Goal: Contribute content: Contribute content

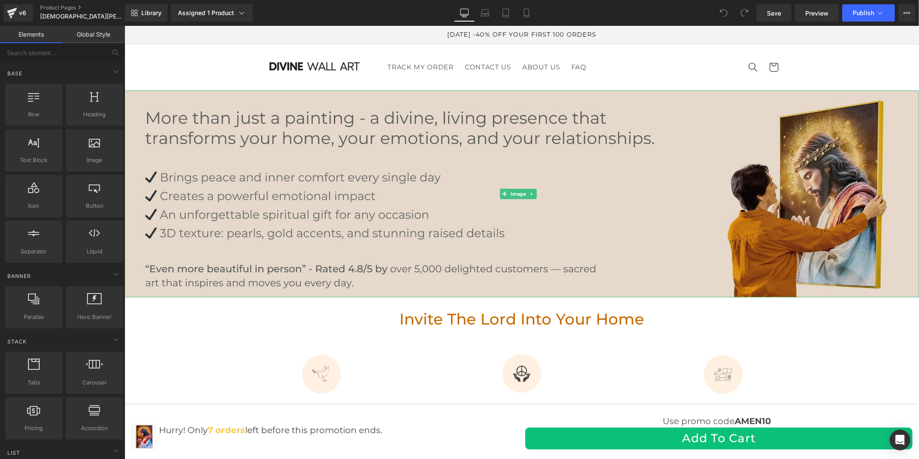
click at [473, 174] on img at bounding box center [521, 193] width 794 height 207
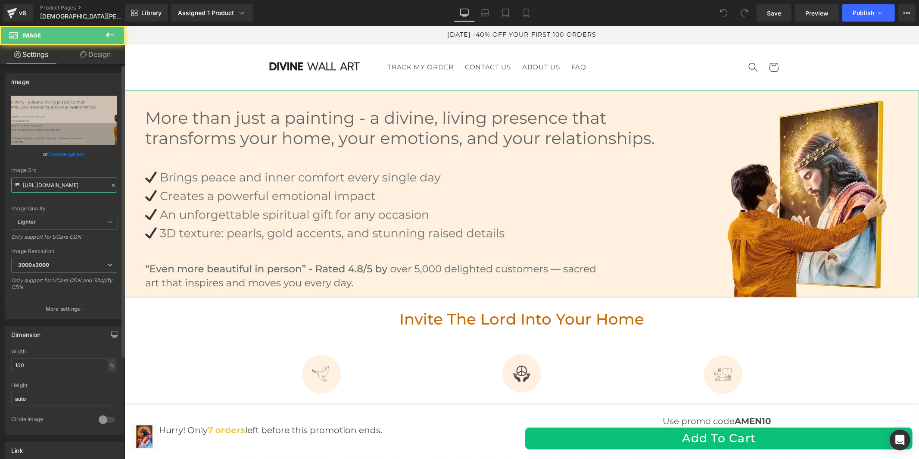
click at [49, 184] on input "[URL][DOMAIN_NAME]" at bounding box center [64, 184] width 106 height 15
paste input "0c743bd7-0630-45ba-a615-7e877f83296a.jpg?v=1760021858"
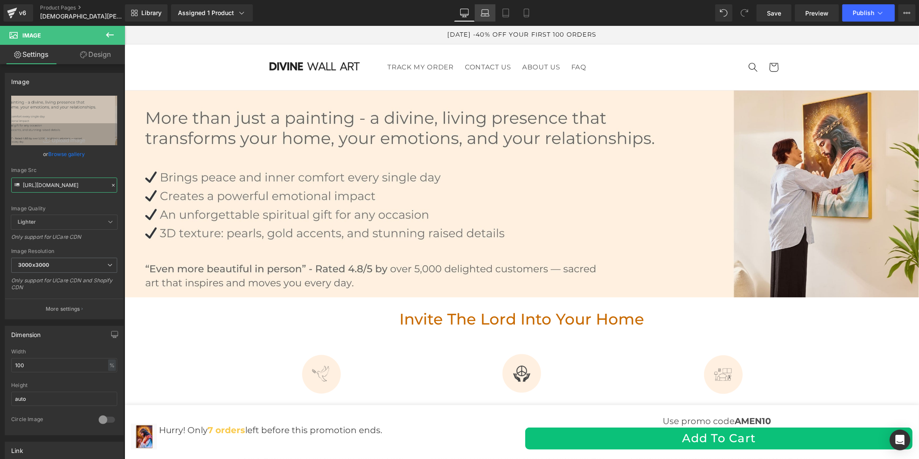
type input "[URL][DOMAIN_NAME]"
click at [485, 13] on icon at bounding box center [485, 13] width 9 height 9
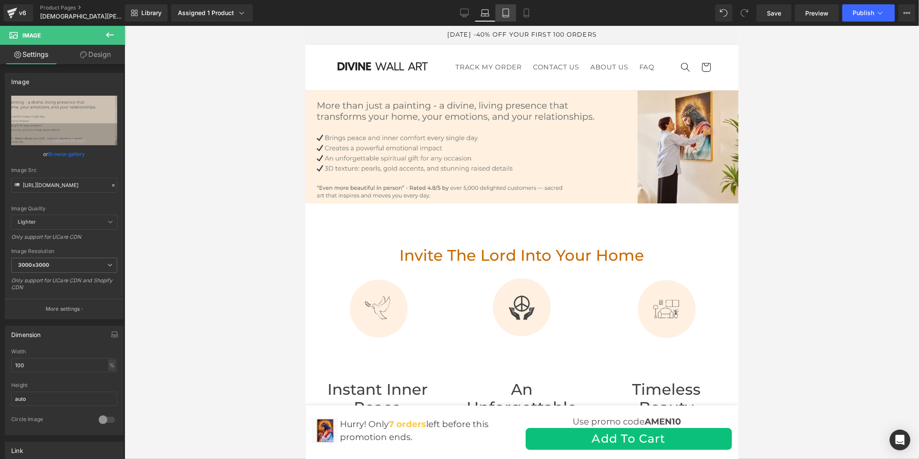
click at [501, 9] on icon at bounding box center [505, 13] width 9 height 9
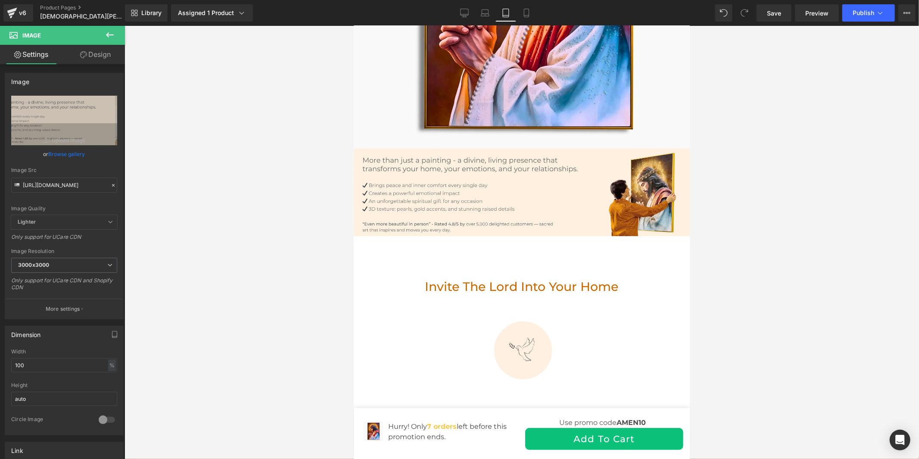
scroll to position [287, 0]
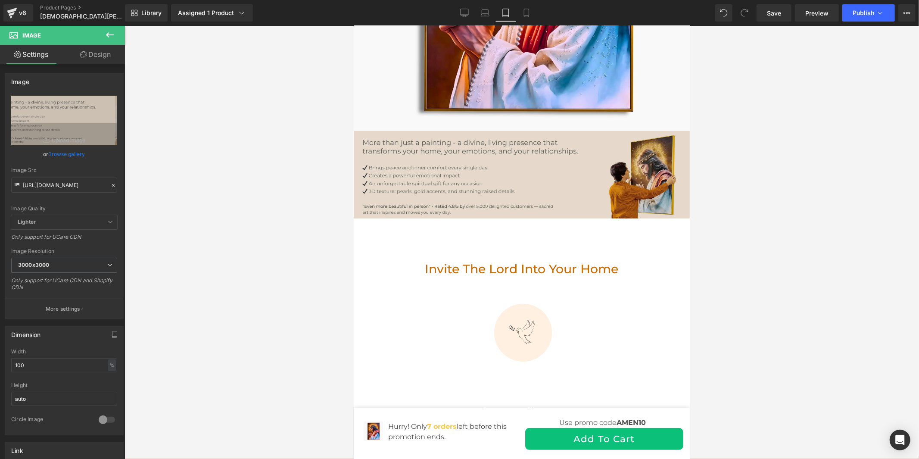
click at [579, 187] on img at bounding box center [521, 174] width 336 height 87
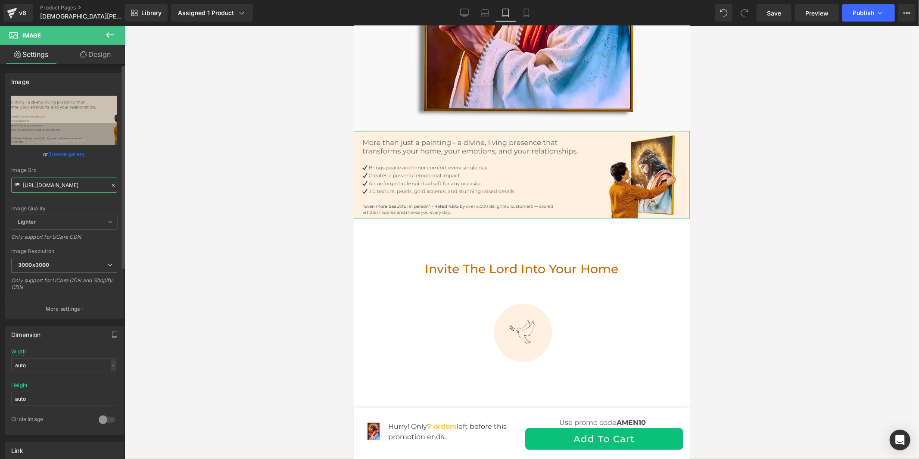
click at [64, 182] on input "[URL][DOMAIN_NAME]" at bounding box center [64, 184] width 106 height 15
paste input "0c743bd7-0630-45ba-a615-7e877f83296a.jpg?v=1760021858"
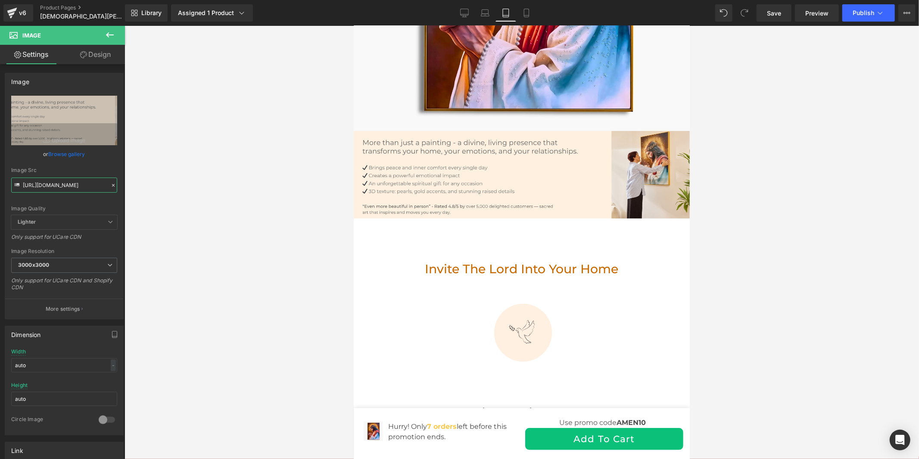
type input "[URL][DOMAIN_NAME]"
drag, startPoint x: 529, startPoint y: 5, endPoint x: 118, endPoint y: 38, distance: 411.9
click at [529, 5] on link "Mobile" at bounding box center [526, 12] width 21 height 17
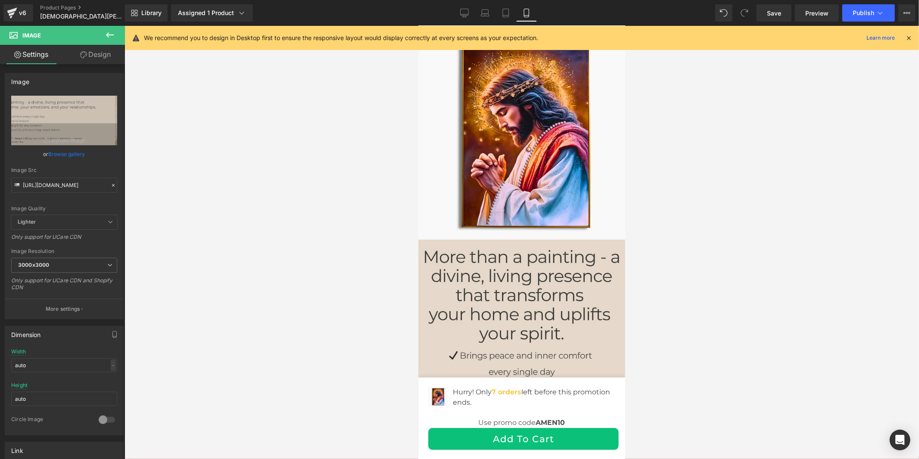
scroll to position [239, 0]
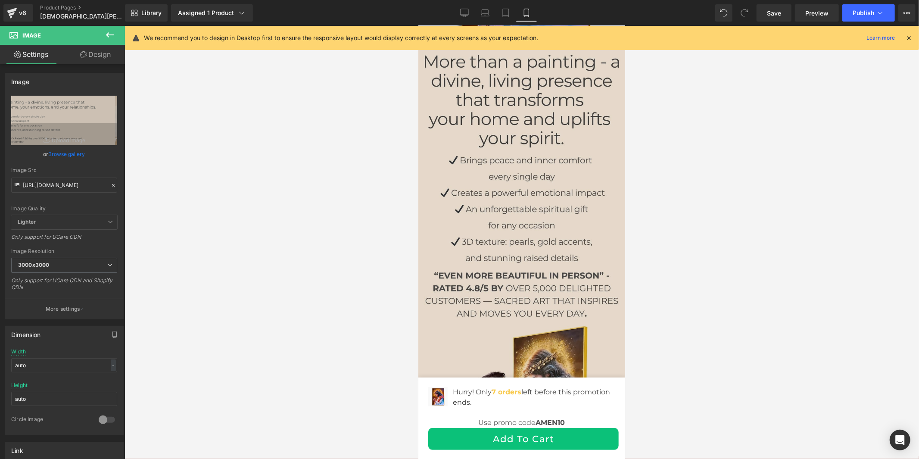
click at [538, 193] on img at bounding box center [521, 251] width 207 height 414
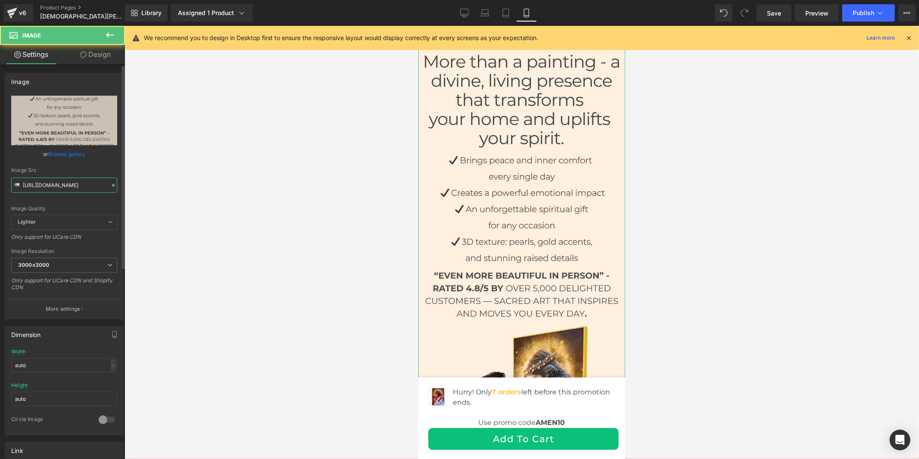
click at [91, 181] on input "[URL][DOMAIN_NAME]" at bounding box center [64, 184] width 106 height 15
paste input "a8167e25-6285-4789-9e53-6b35e53651e4.jpg?v=1760021858"
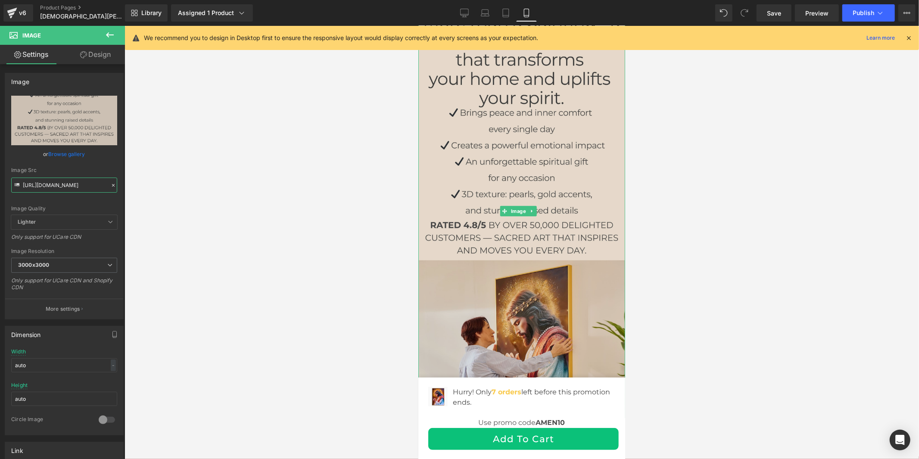
scroll to position [335, 0]
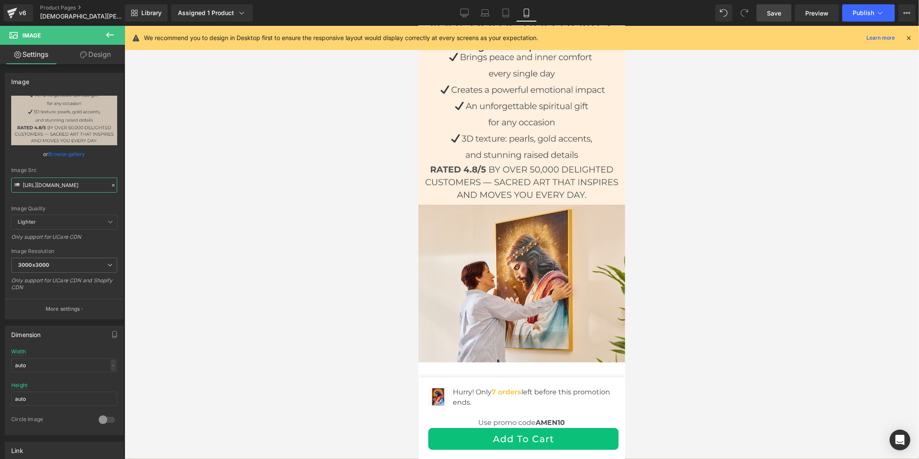
type input "[URL][DOMAIN_NAME]"
click at [776, 9] on span "Save" at bounding box center [774, 13] width 14 height 9
click at [878, 15] on icon at bounding box center [880, 13] width 9 height 9
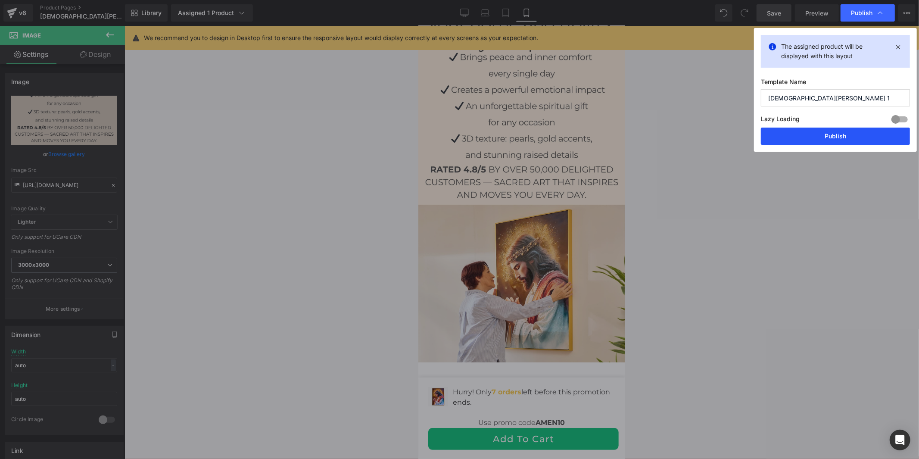
click at [828, 138] on button "Publish" at bounding box center [835, 136] width 149 height 17
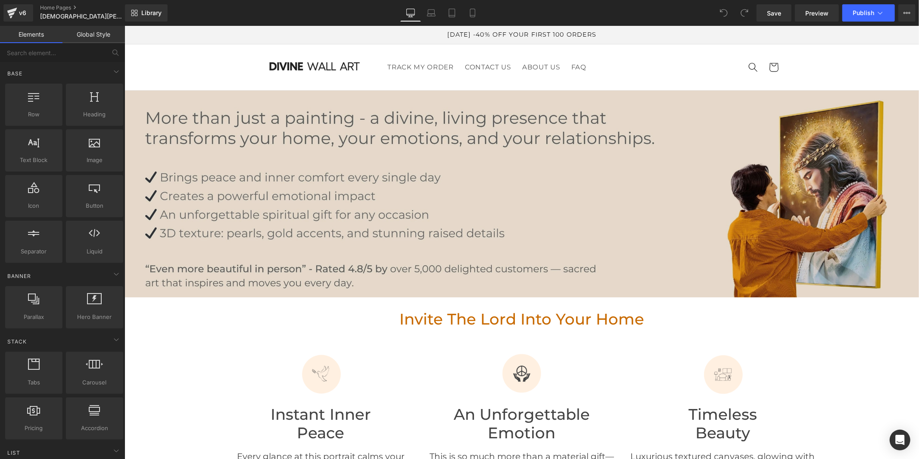
click at [307, 165] on img at bounding box center [521, 193] width 794 height 207
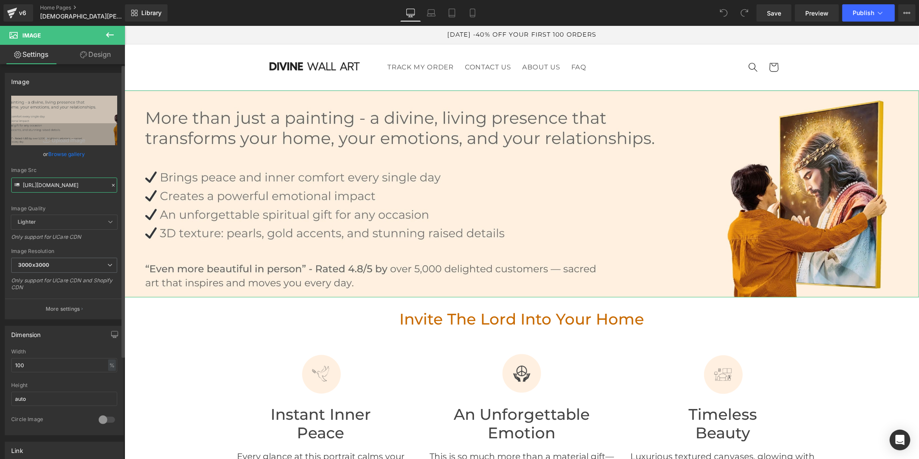
click at [48, 182] on input "[URL][DOMAIN_NAME]" at bounding box center [64, 184] width 106 height 15
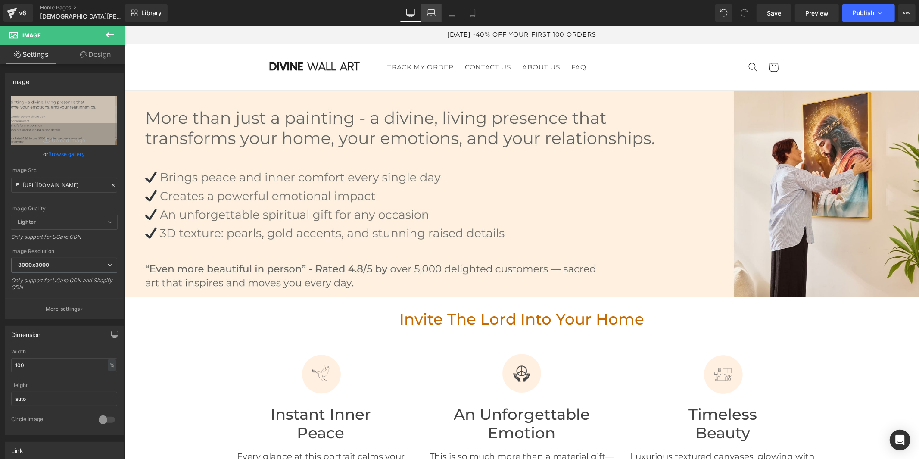
click at [424, 9] on link "Laptop" at bounding box center [431, 12] width 21 height 17
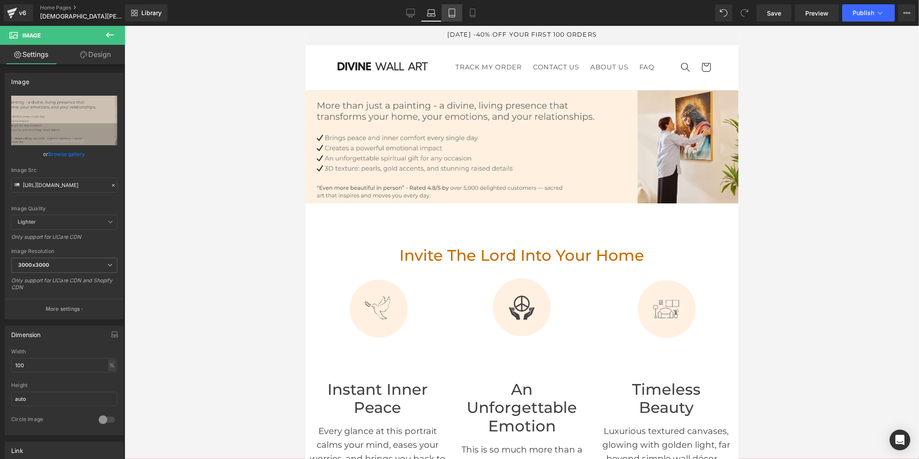
click at [456, 11] on link "Tablet" at bounding box center [452, 12] width 21 height 17
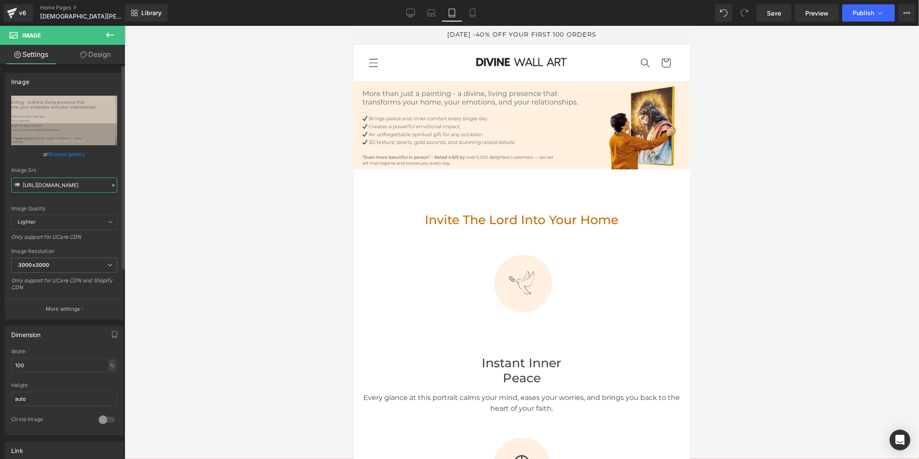
click at [78, 185] on input "[URL][DOMAIN_NAME]" at bounding box center [64, 184] width 106 height 15
paste input "text"
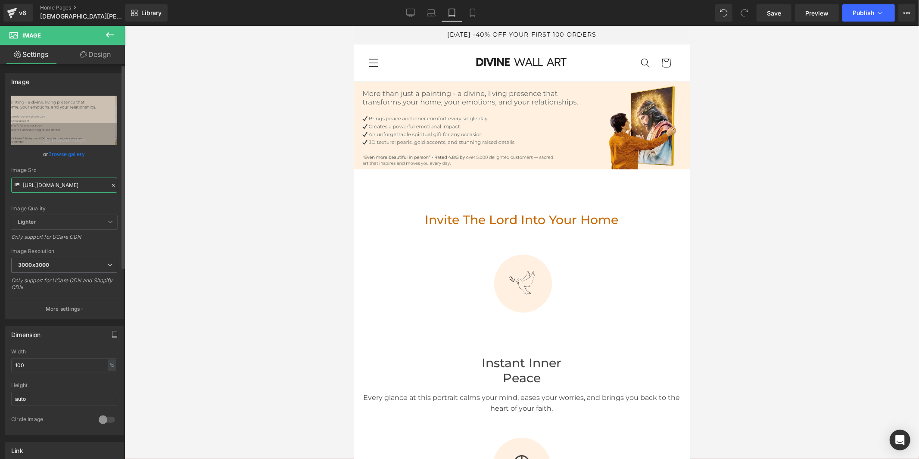
click at [58, 186] on input "[URL][DOMAIN_NAME]" at bounding box center [64, 184] width 106 height 15
paste input "text"
type input "[URL][DOMAIN_NAME]"
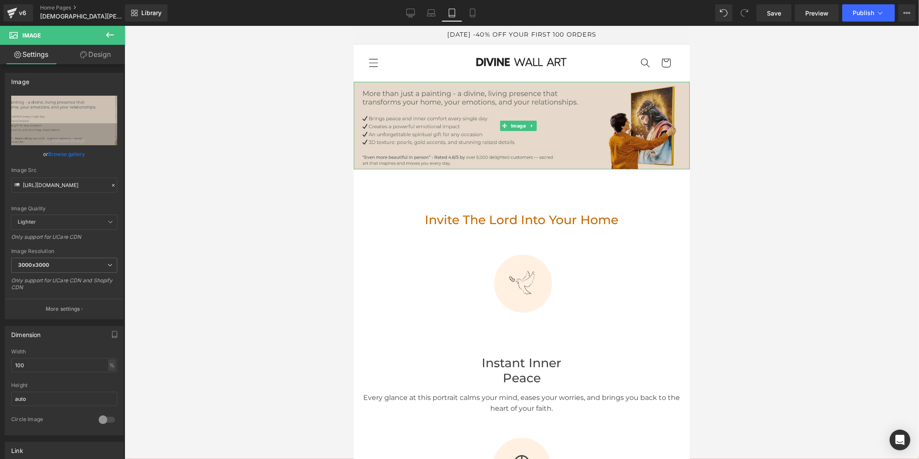
click at [411, 151] on img at bounding box center [521, 124] width 336 height 87
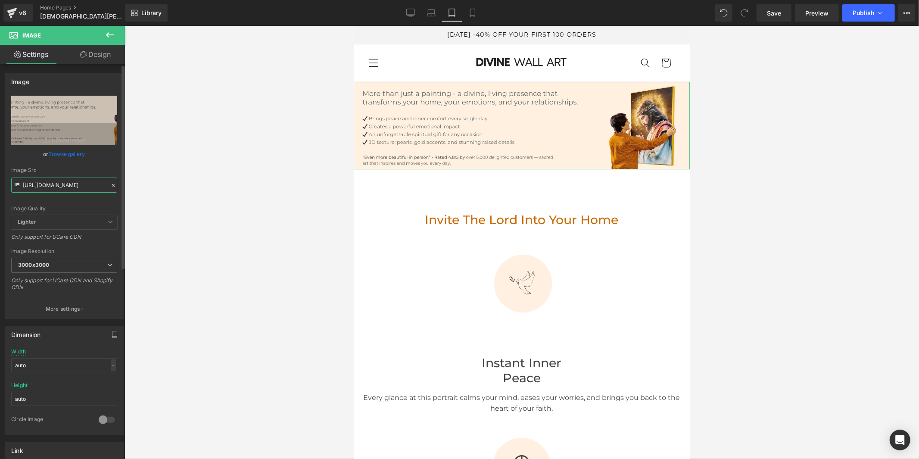
click at [74, 184] on input "[URL][DOMAIN_NAME]" at bounding box center [64, 184] width 106 height 15
paste input "0c743bd7-0630-45ba-a615-7e877f83296a.jpg?v=1760021858"
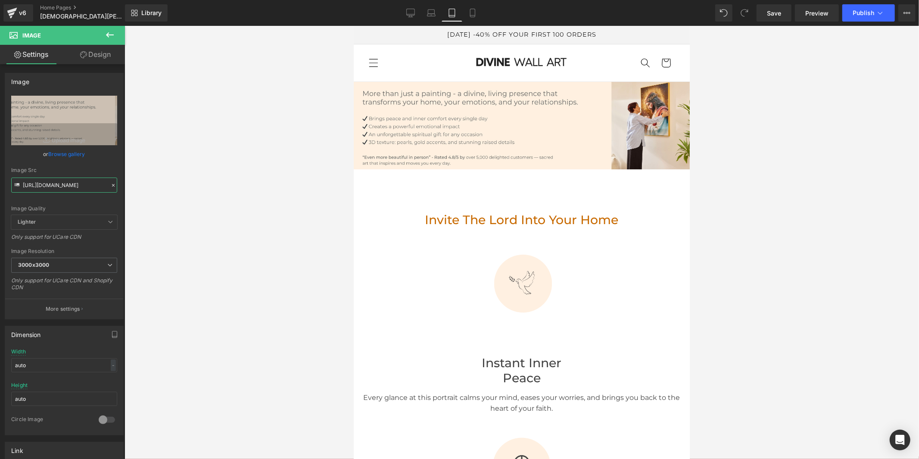
type input "[URL][DOMAIN_NAME]"
click at [468, 11] on icon at bounding box center [472, 13] width 9 height 9
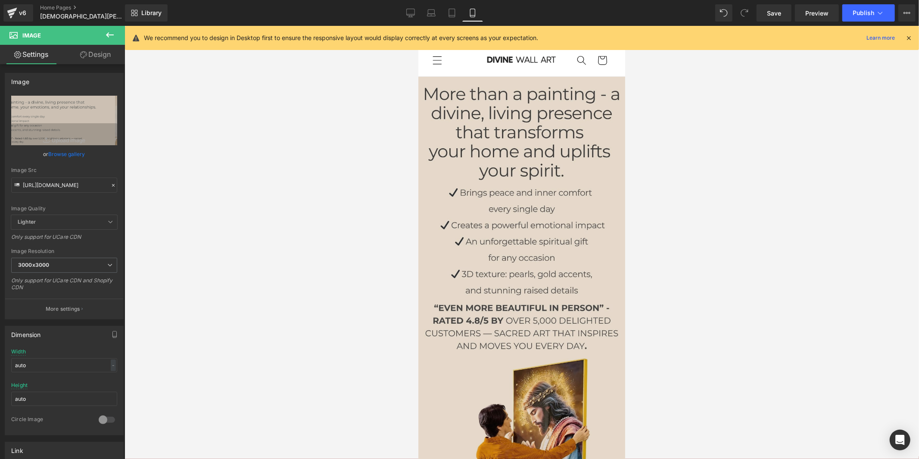
click at [461, 180] on img at bounding box center [521, 283] width 207 height 414
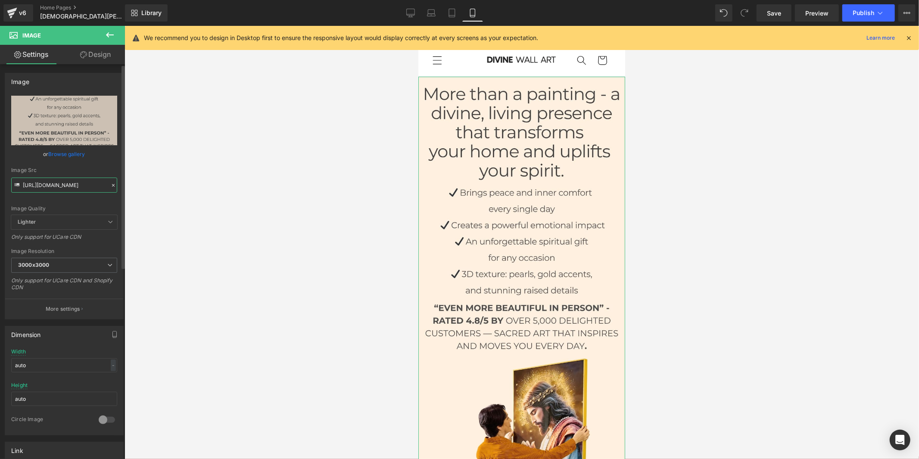
click at [76, 184] on input "[URL][DOMAIN_NAME]" at bounding box center [64, 184] width 106 height 15
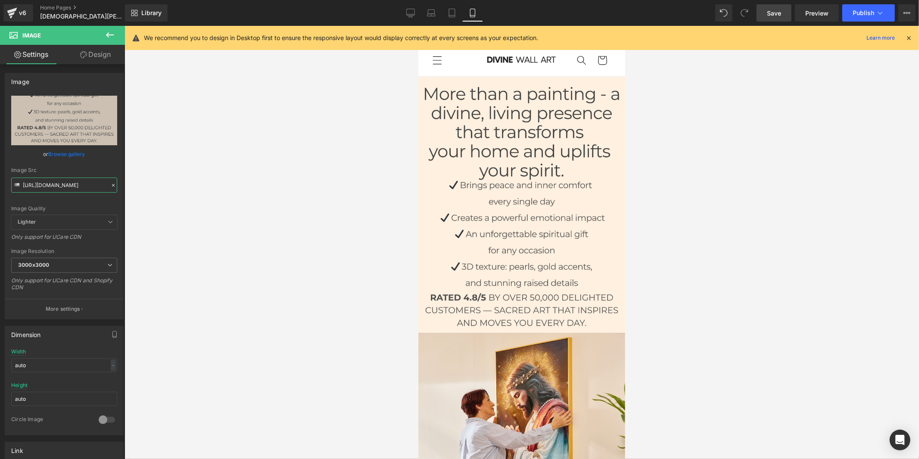
type input "[URL][DOMAIN_NAME]"
click at [773, 9] on span "Save" at bounding box center [774, 13] width 14 height 9
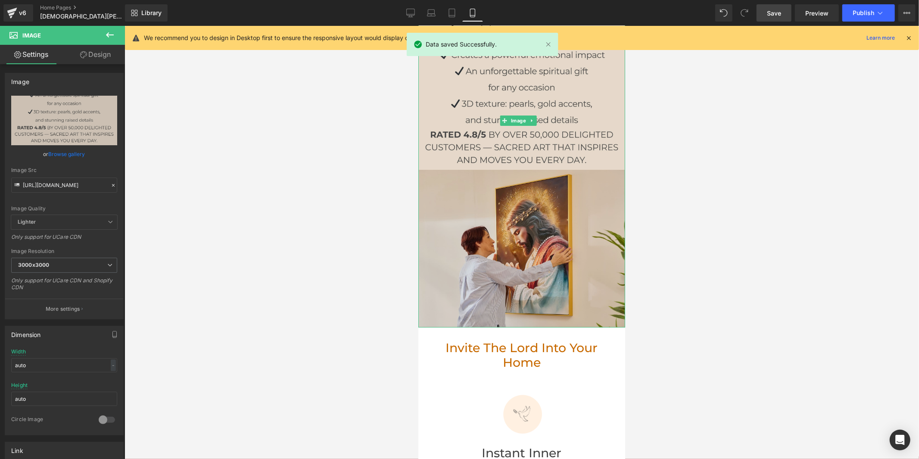
scroll to position [191, 0]
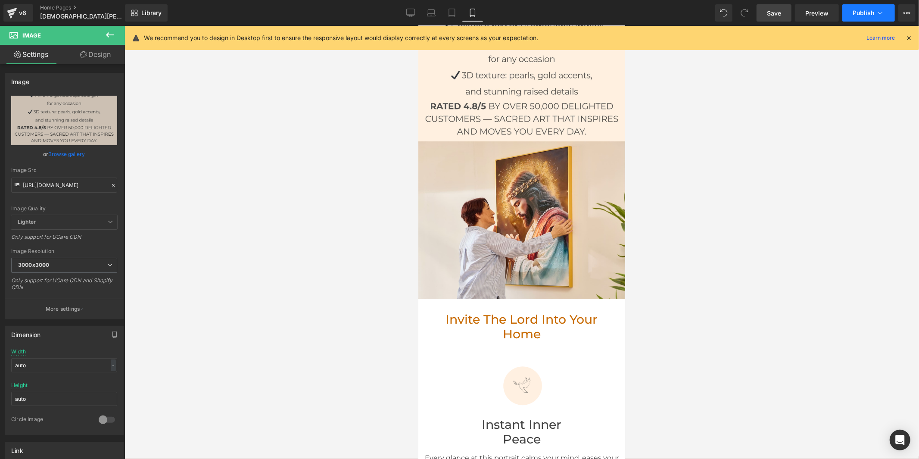
click at [864, 9] on span "Publish" at bounding box center [864, 12] width 22 height 7
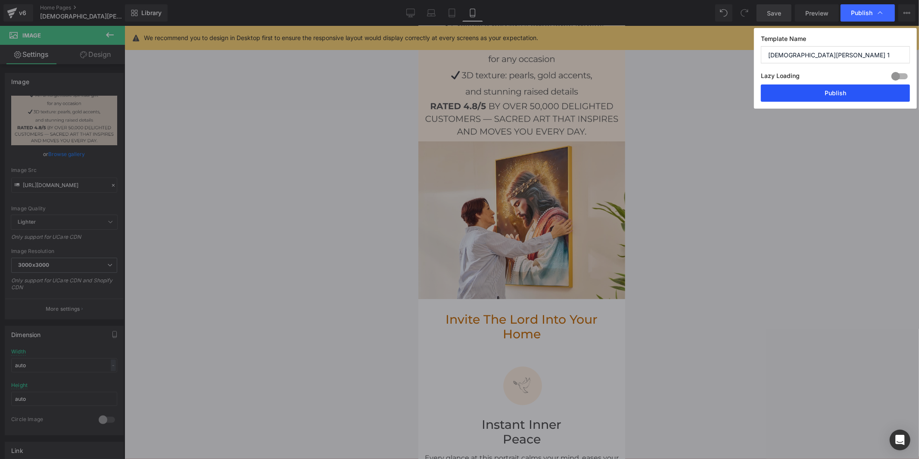
click at [828, 98] on button "Publish" at bounding box center [835, 92] width 149 height 17
